Goal: Navigation & Orientation: Find specific page/section

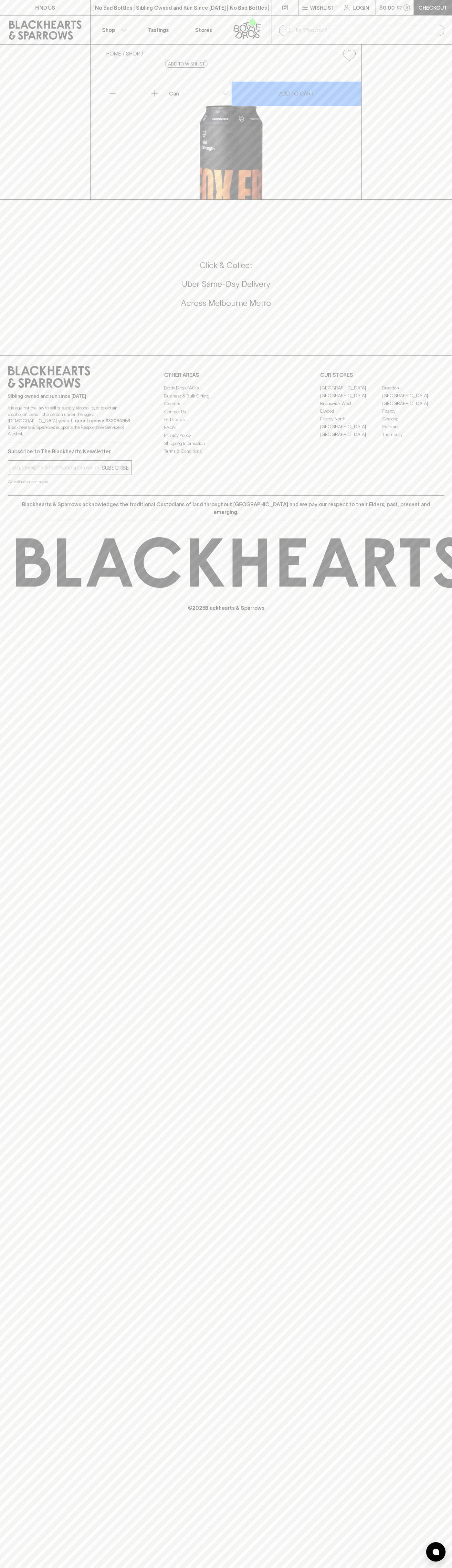
click at [140, 19] on link "Tastings" at bounding box center [158, 29] width 45 height 29
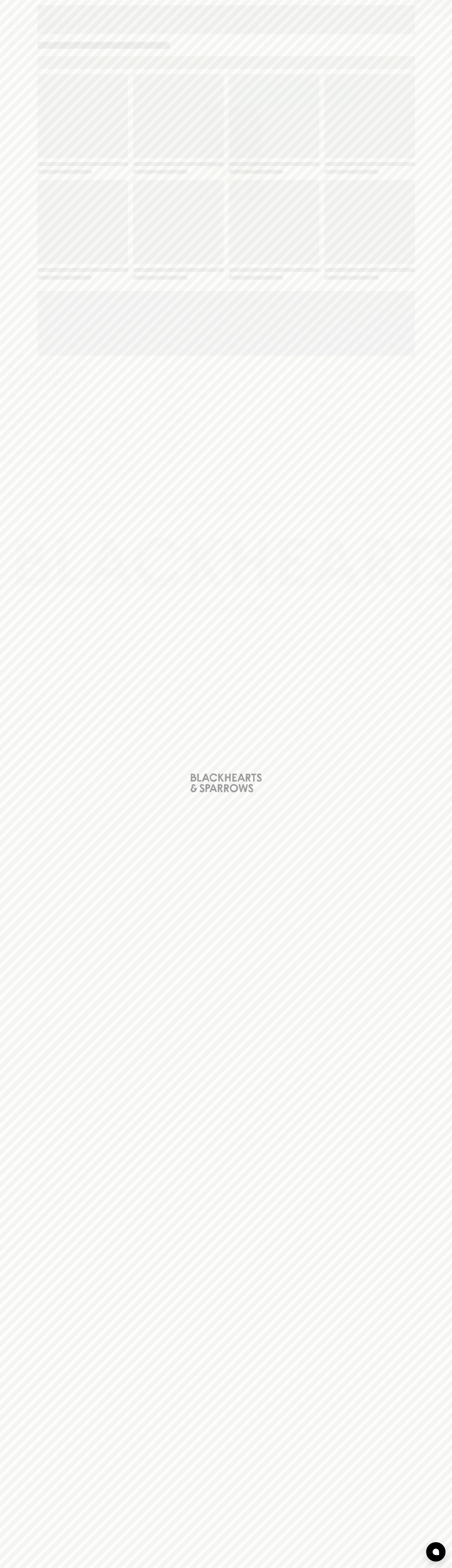
click at [429, 471] on div "Loading" at bounding box center [226, 784] width 452 height 1568
click at [23, 1567] on html "FIND US | No Bad Bottles | Sibling Owned and Run Since 2006 | No Bad Bottles | …" at bounding box center [226, 784] width 452 height 1568
click at [7, 844] on div "Loading" at bounding box center [226, 784] width 452 height 1568
